Goal: Task Accomplishment & Management: Use online tool/utility

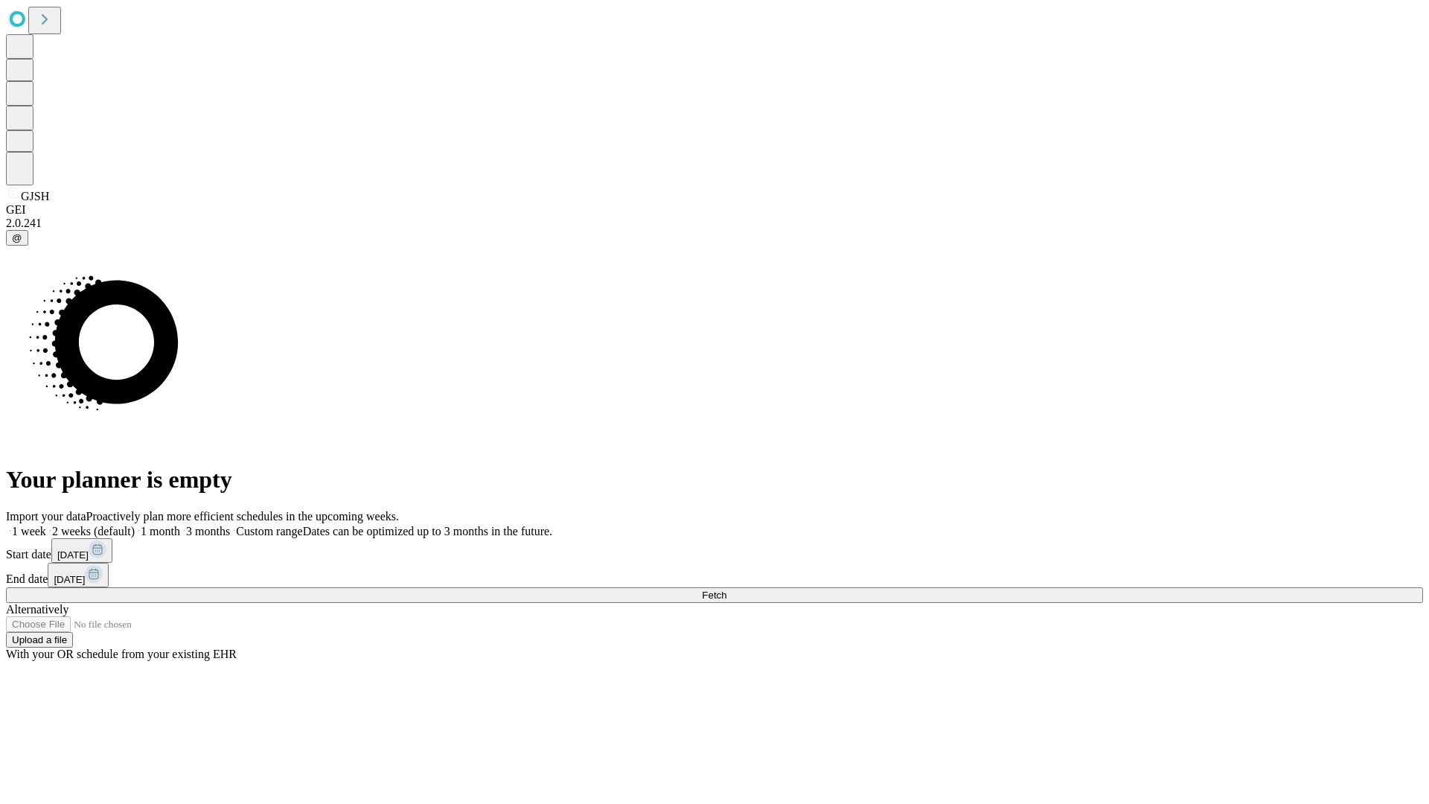
click at [726, 589] on span "Fetch" at bounding box center [714, 594] width 25 height 11
